Goal: Information Seeking & Learning: Learn about a topic

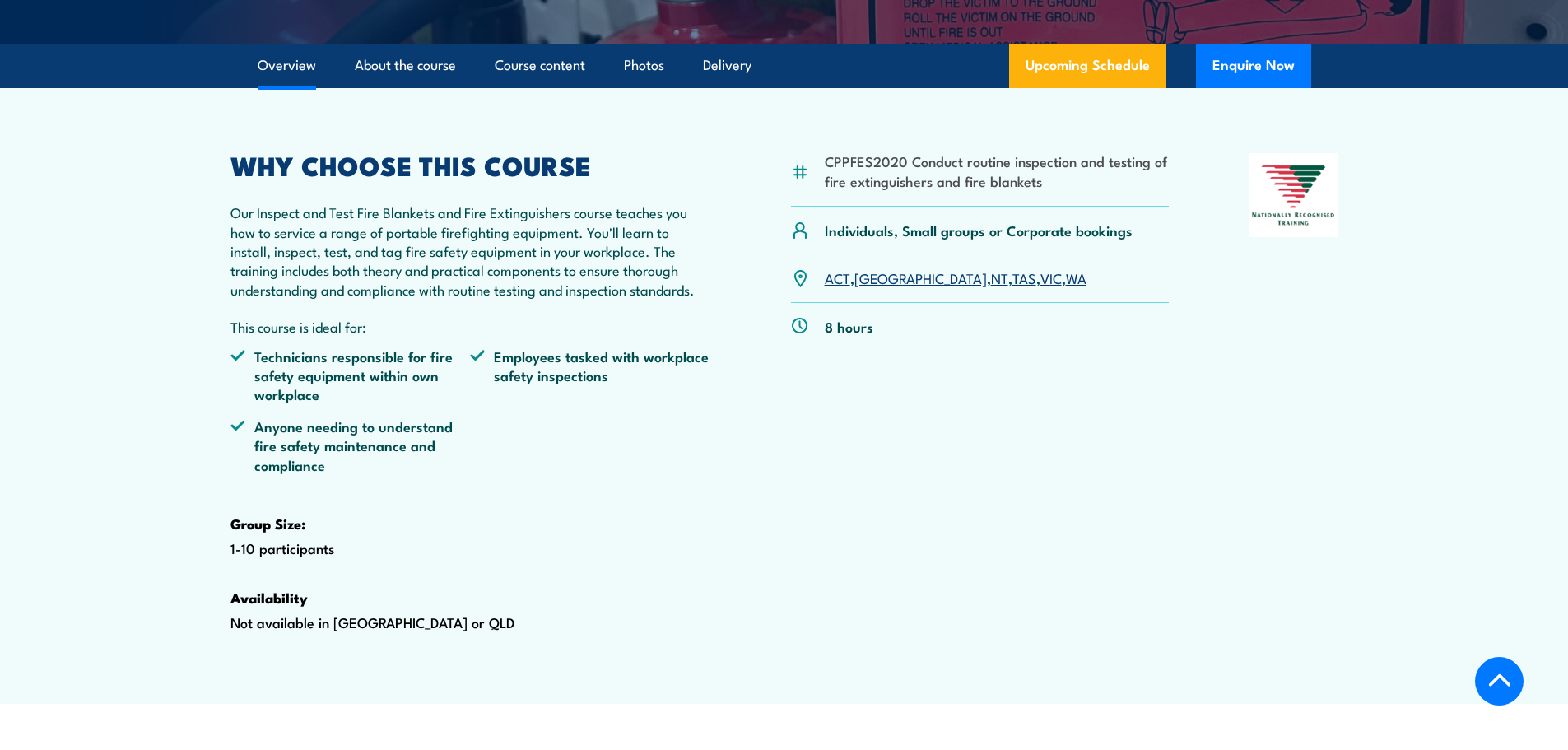
scroll to position [412, 0]
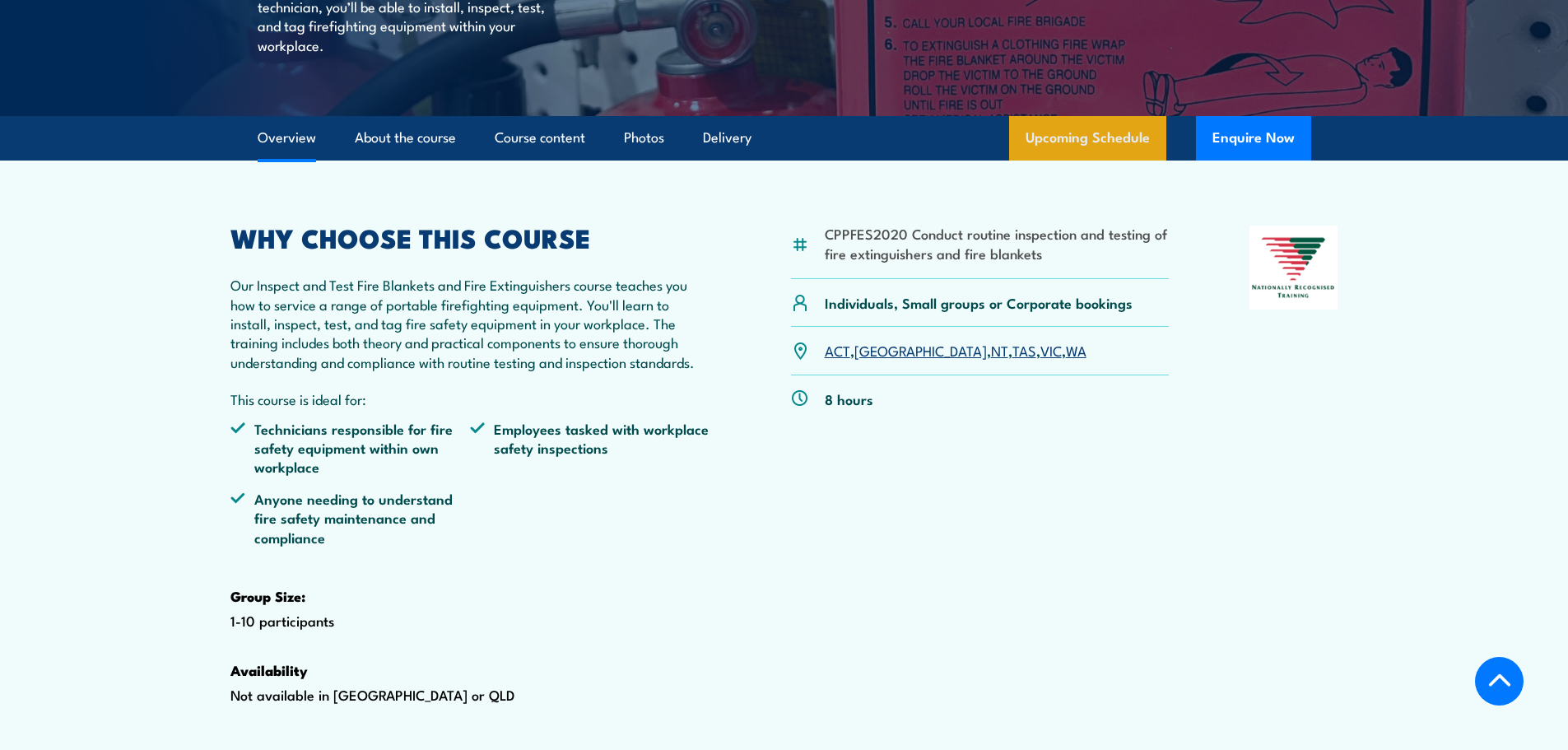
click at [1139, 160] on link "Upcoming Schedule" at bounding box center [1087, 138] width 157 height 44
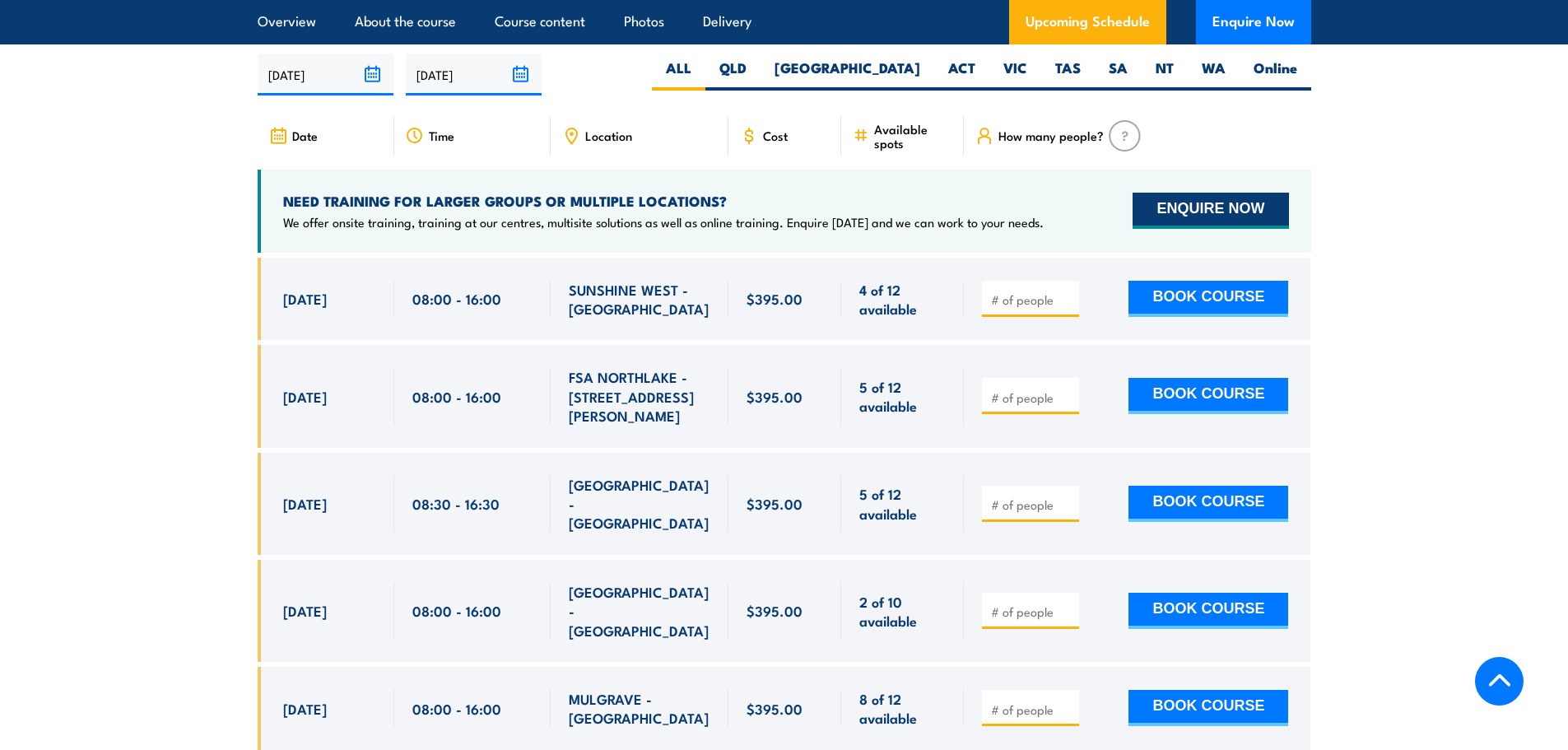
scroll to position [3058, 0]
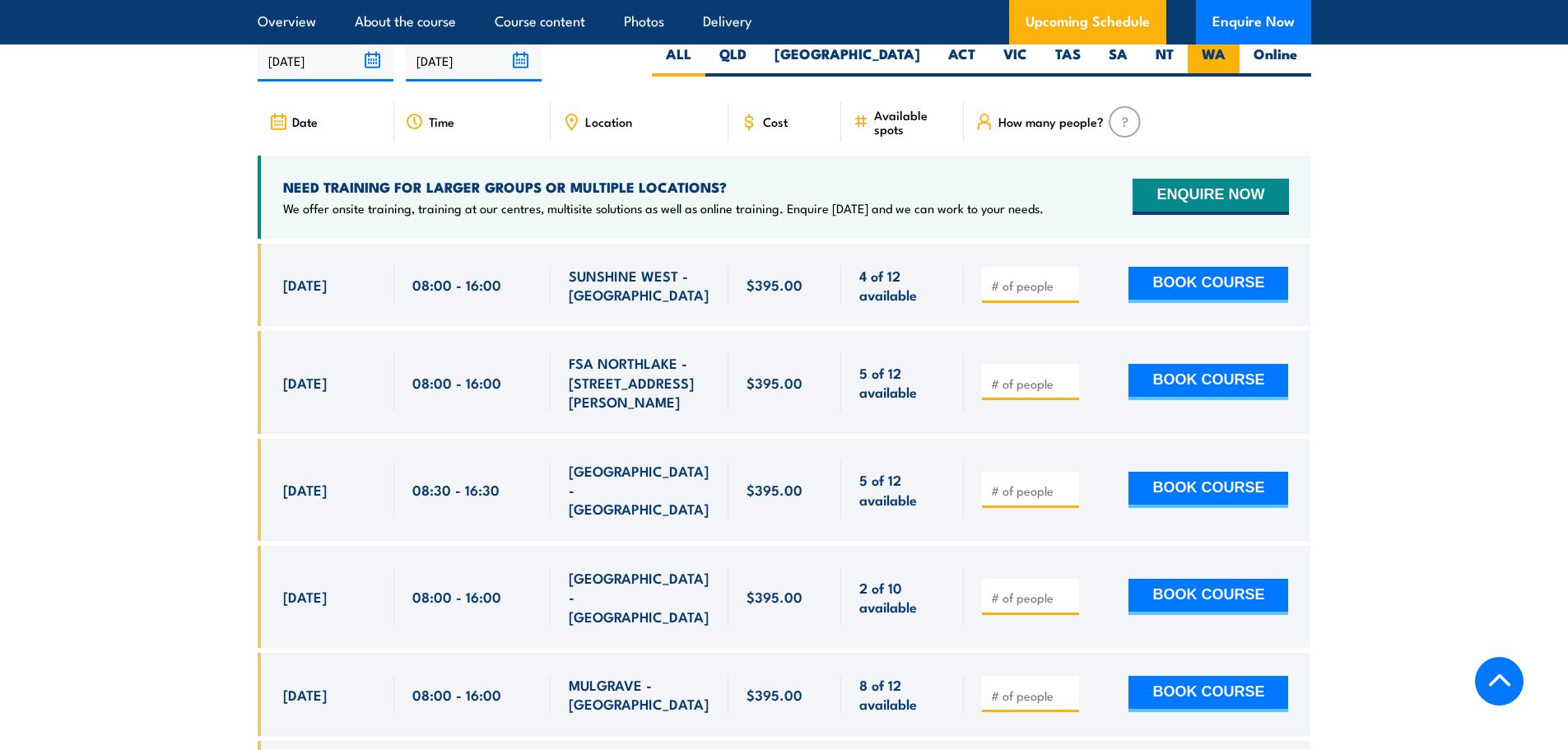
click at [1234, 76] on label "WA" at bounding box center [1213, 60] width 52 height 32
click at [1234, 55] on input "WA" at bounding box center [1231, 49] width 11 height 11
radio input "true"
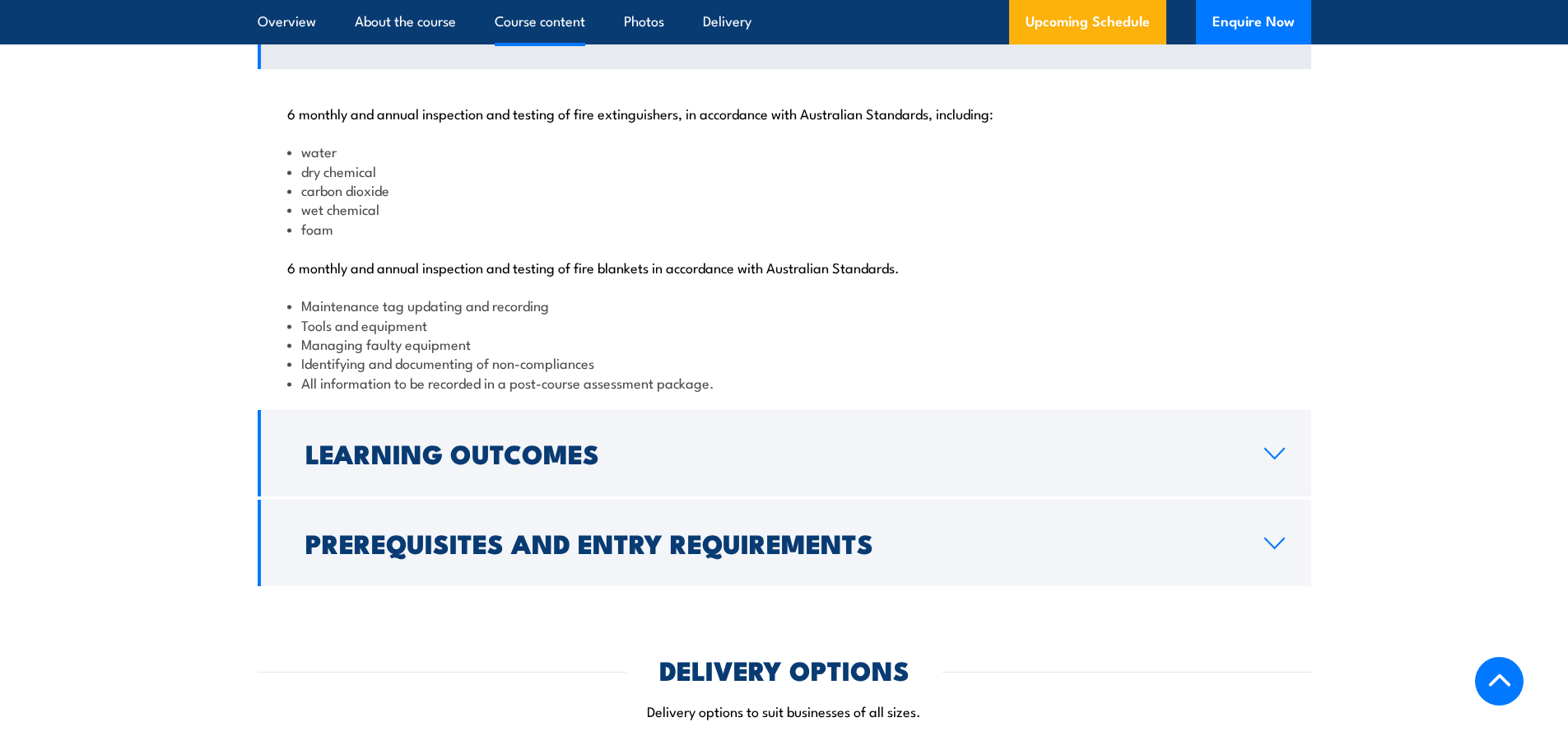
scroll to position [1823, 0]
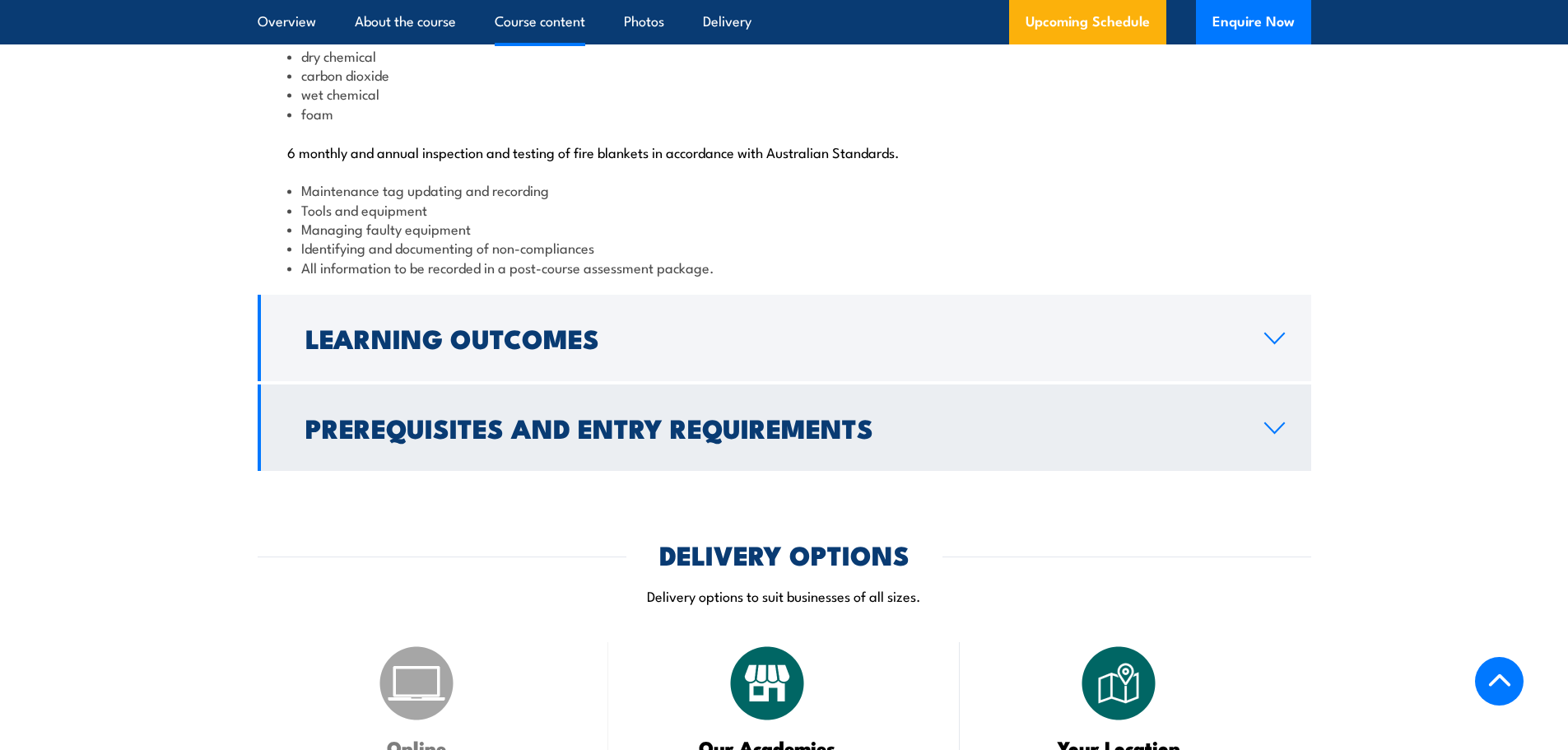
click at [627, 439] on h2 "Prerequisites and Entry Requirements" at bounding box center [771, 427] width 932 height 23
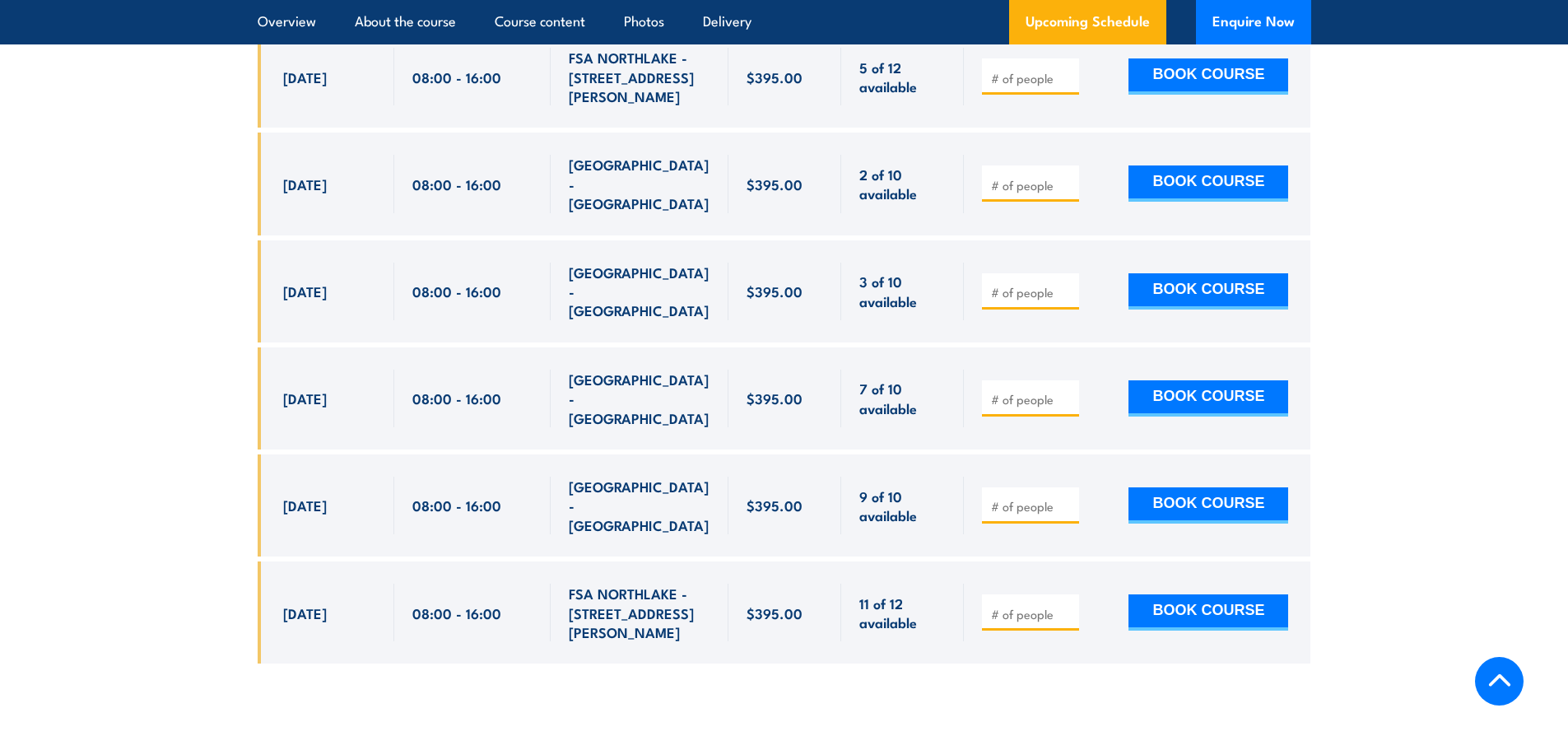
scroll to position [3195, 0]
